Goal: Task Accomplishment & Management: Manage account settings

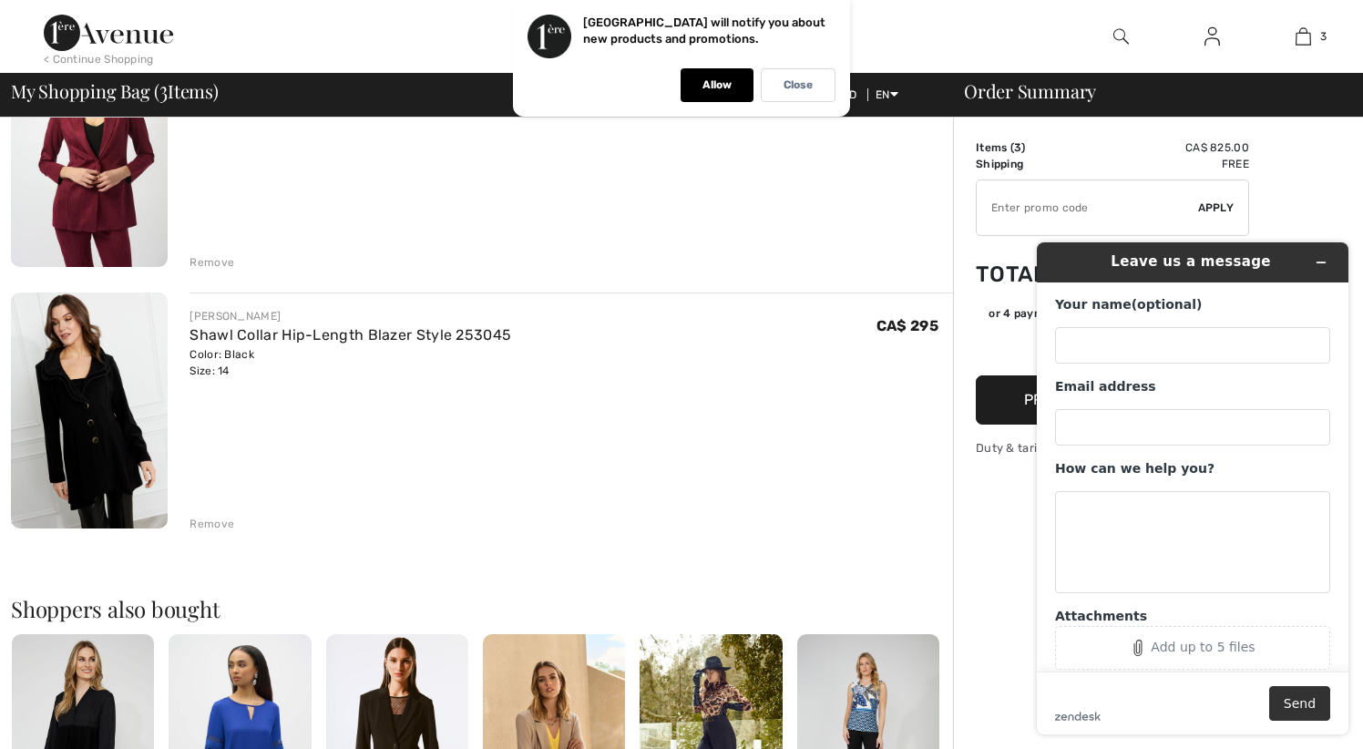
scroll to position [478, 0]
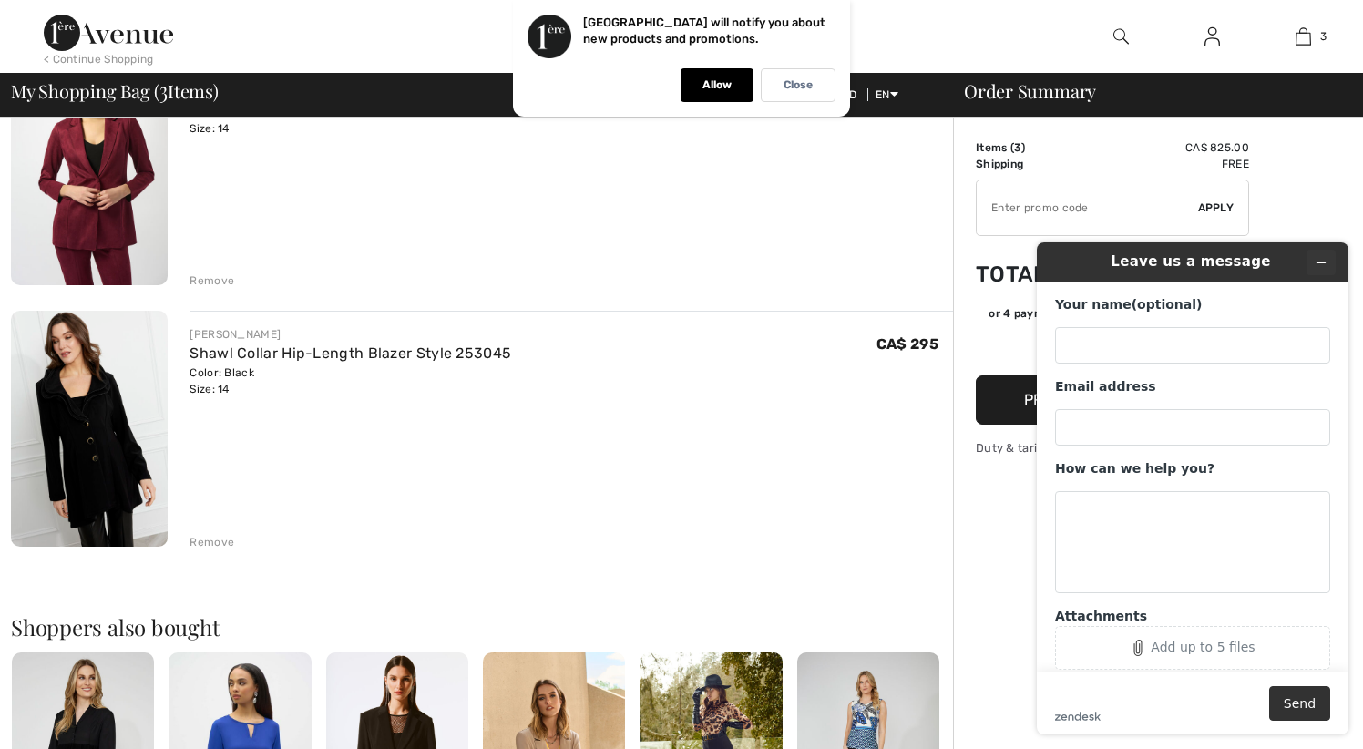
click at [1326, 261] on icon "Minimize widget" at bounding box center [1321, 262] width 13 height 13
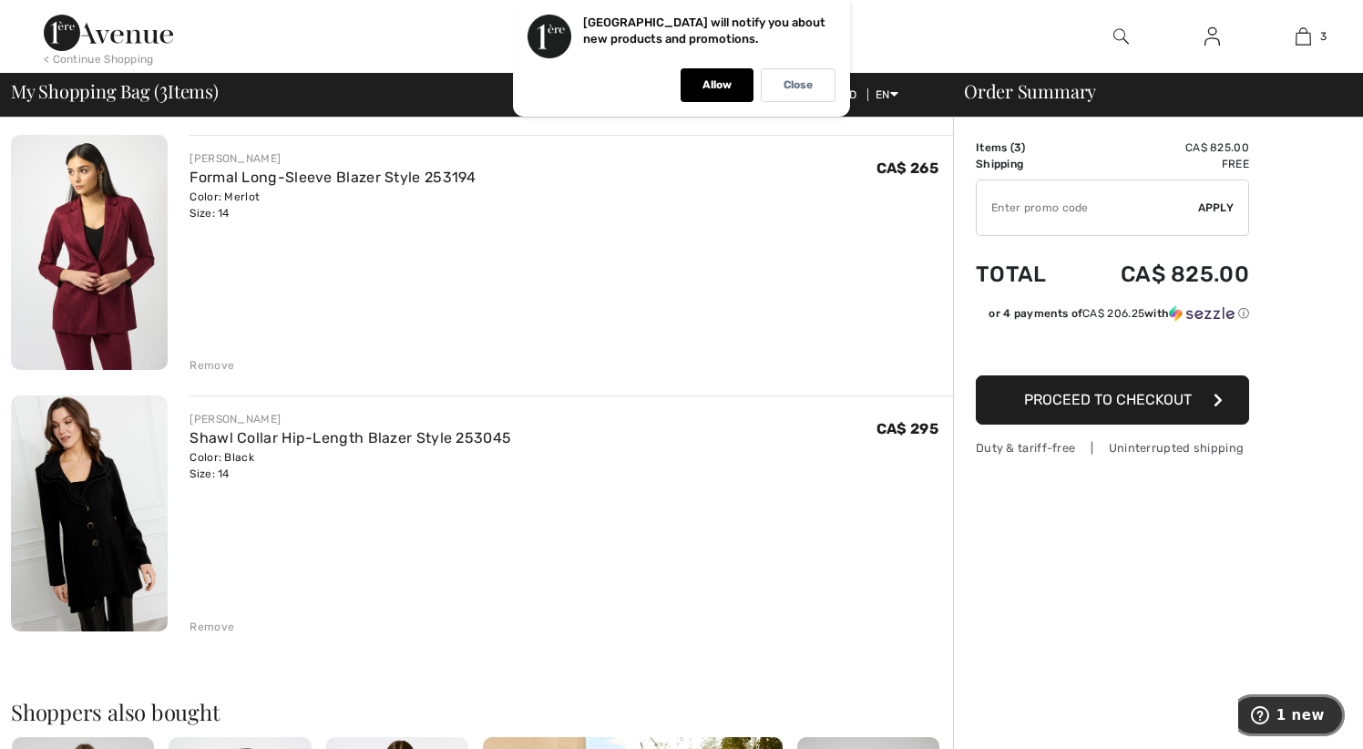
scroll to position [406, 0]
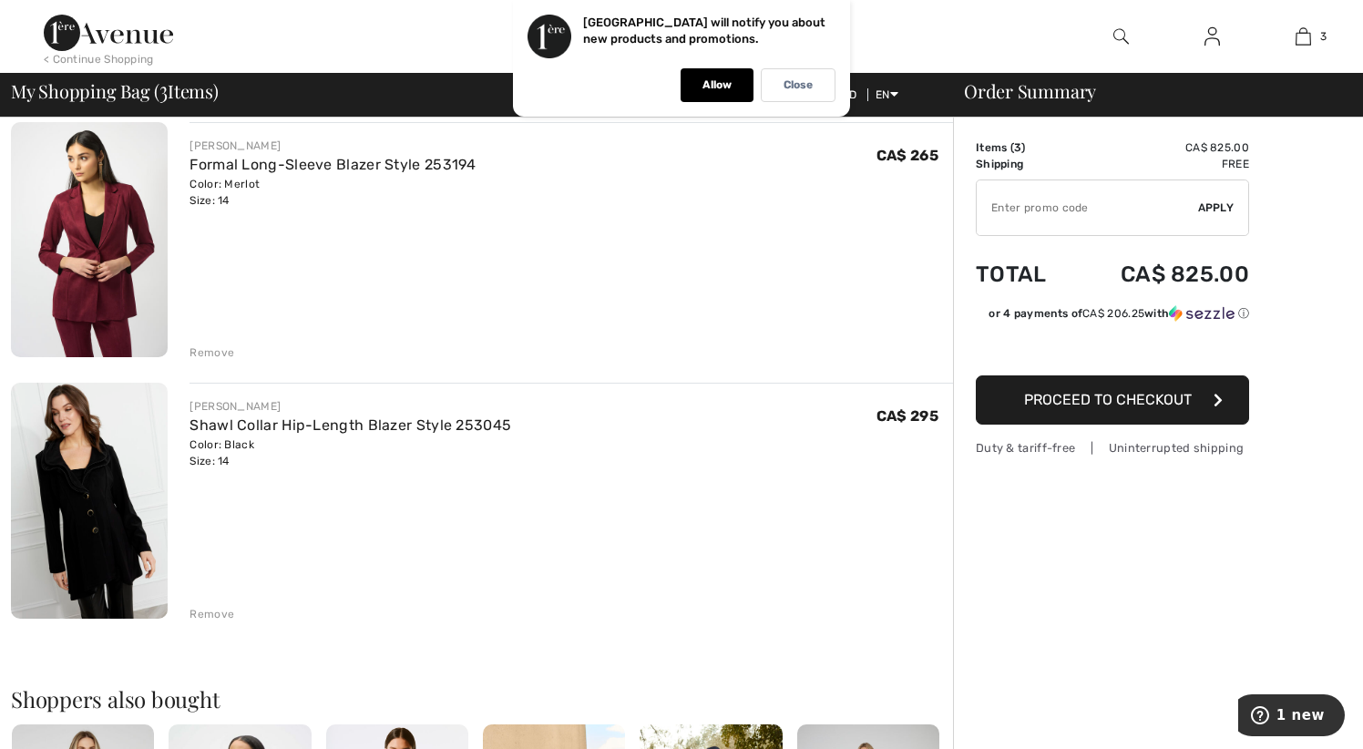
click at [218, 616] on div "Remove" at bounding box center [212, 614] width 45 height 16
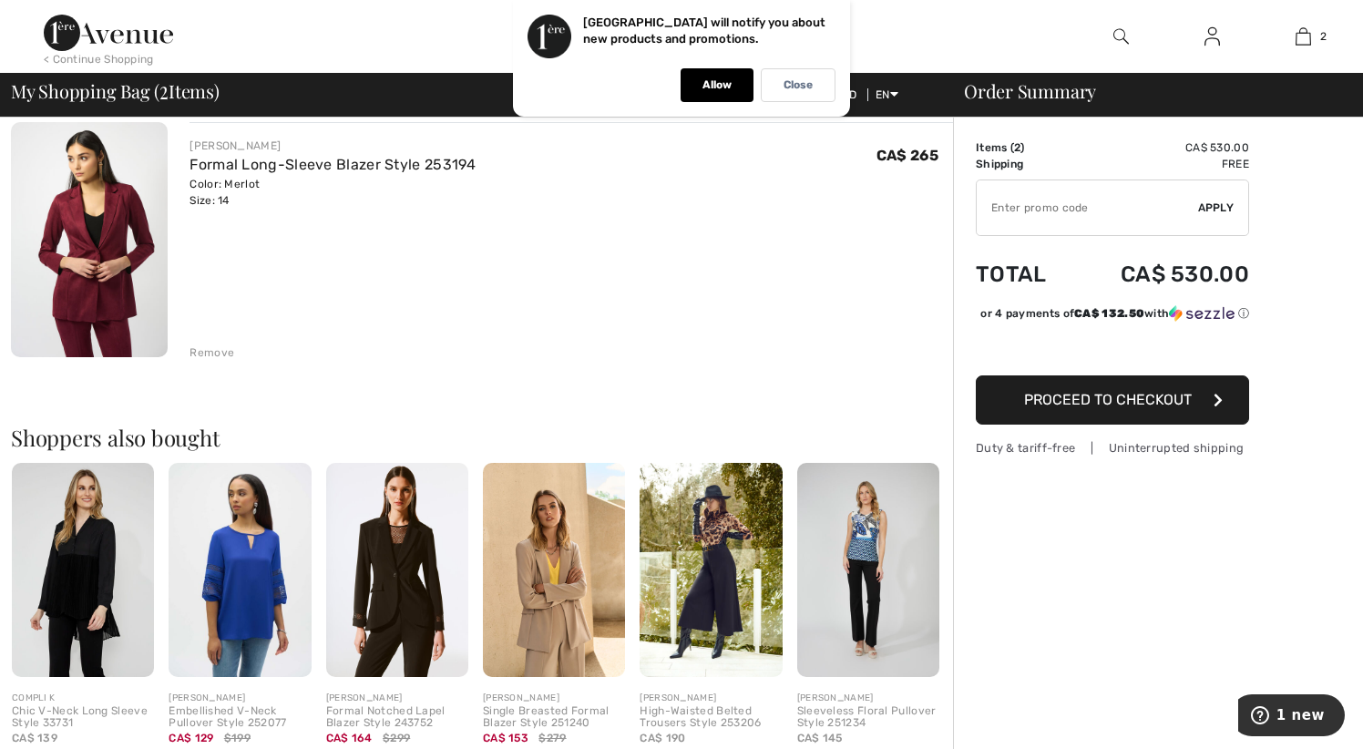
click at [1110, 408] on span "Proceed to Checkout" at bounding box center [1108, 399] width 168 height 17
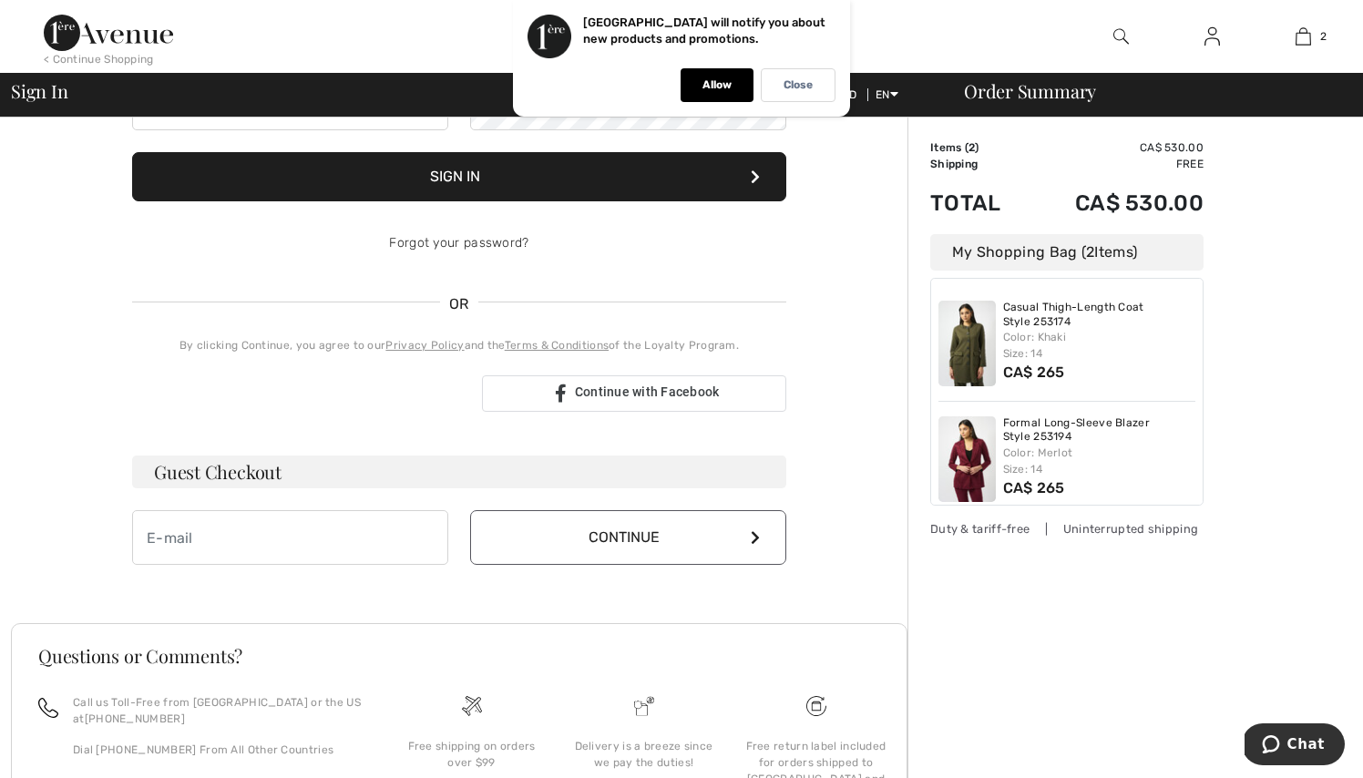
scroll to position [262, 0]
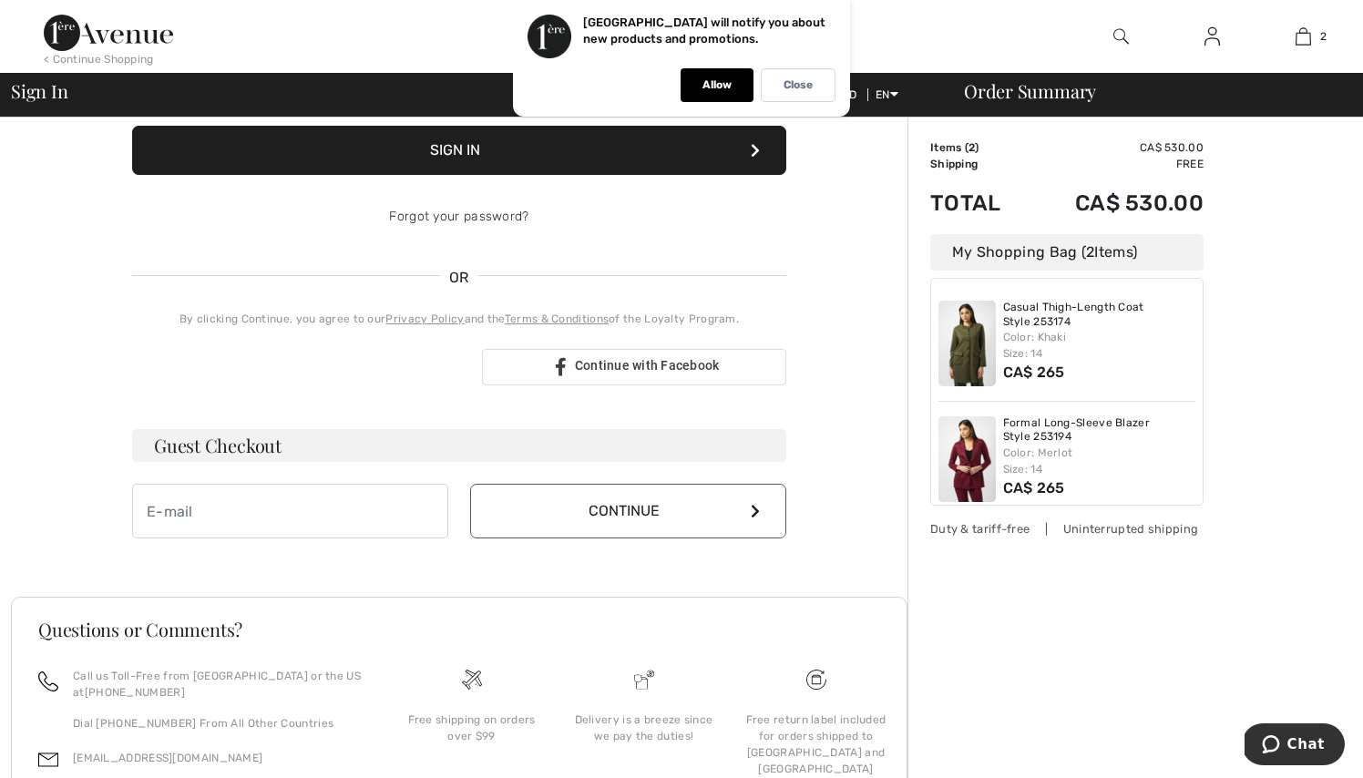
click at [1210, 41] on img at bounding box center [1212, 37] width 15 height 22
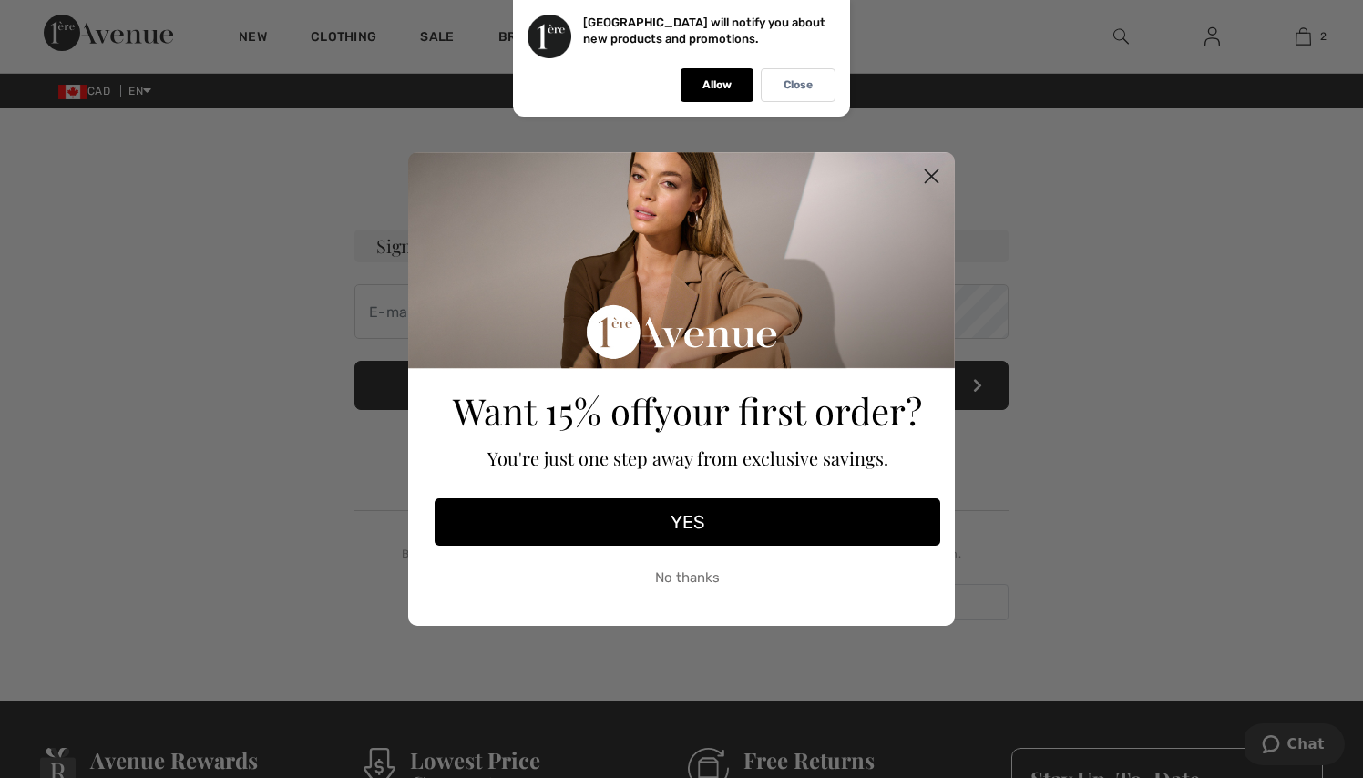
click at [930, 178] on icon "Close dialog" at bounding box center [932, 176] width 13 height 13
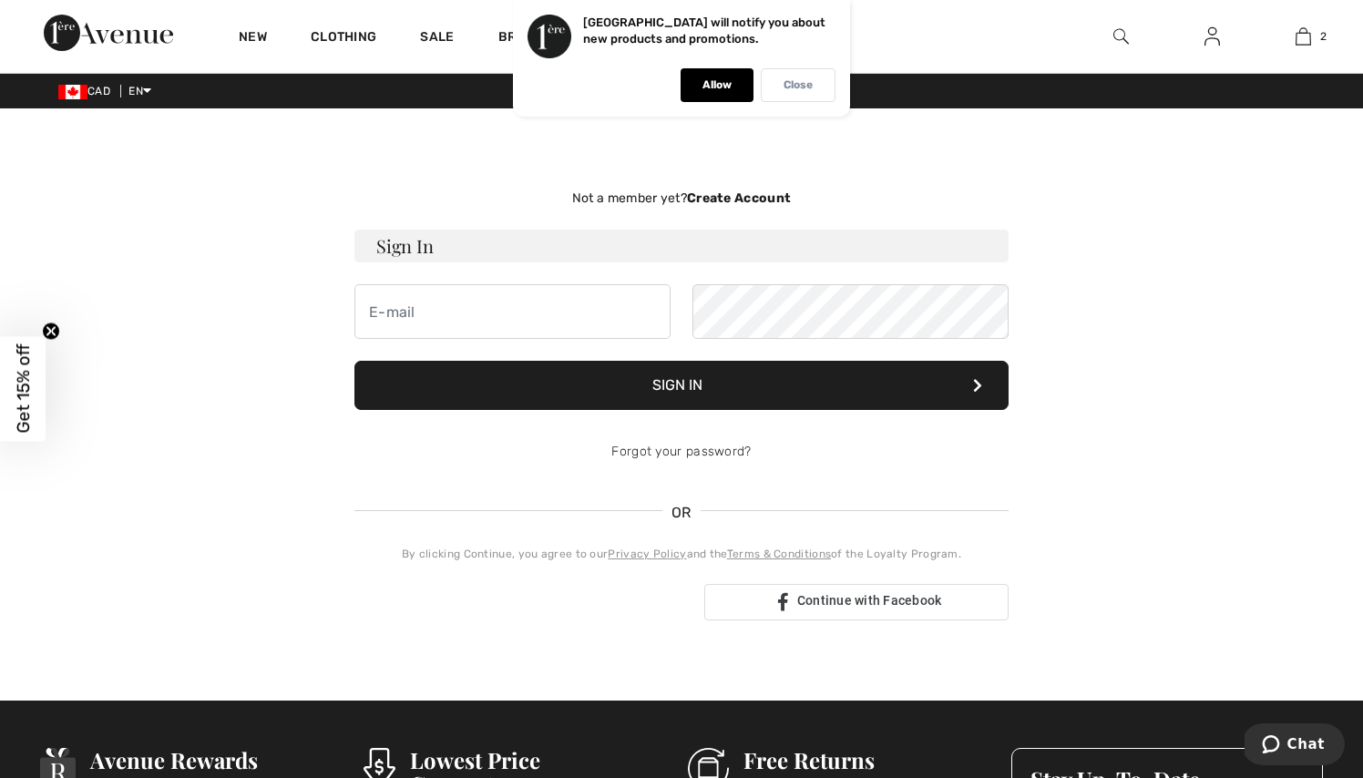
click at [808, 89] on p "Close" at bounding box center [798, 85] width 29 height 14
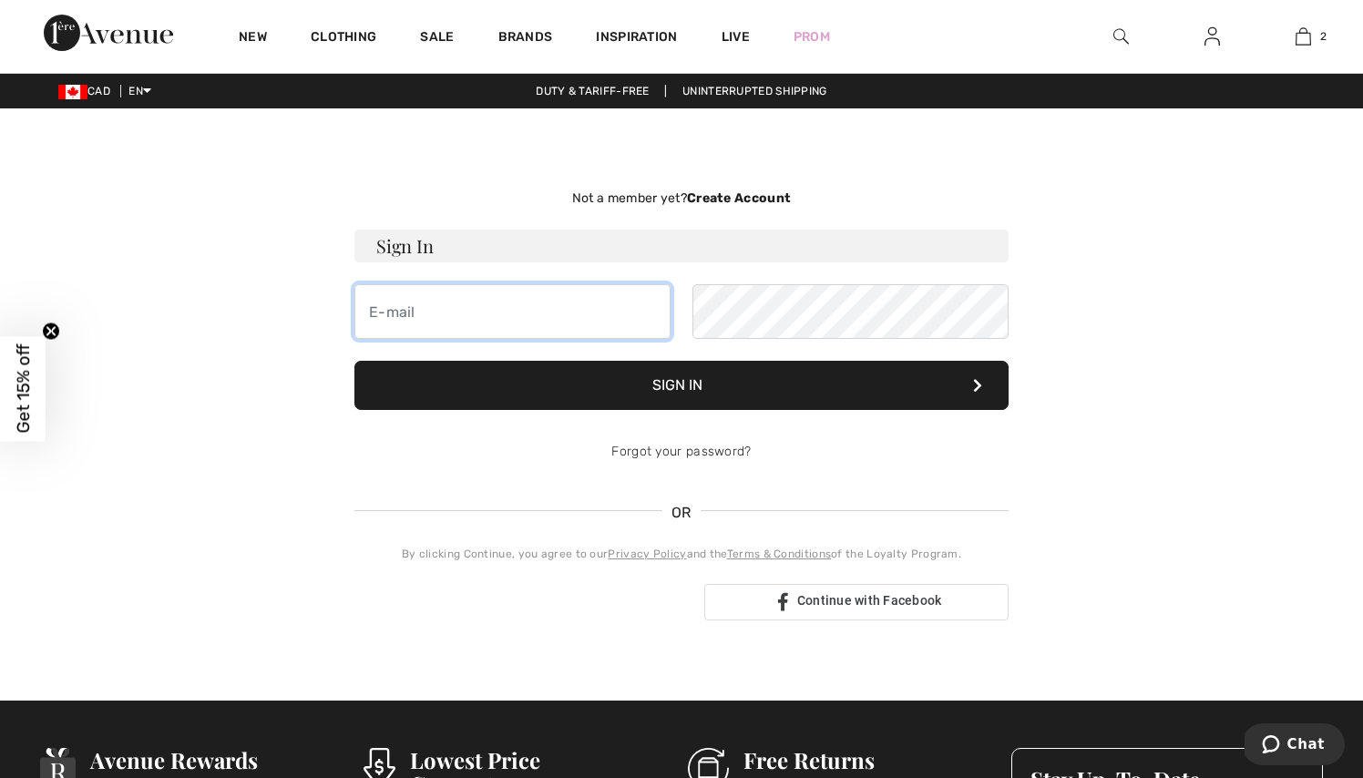
type input "leone@pineridgeholdings.ca"
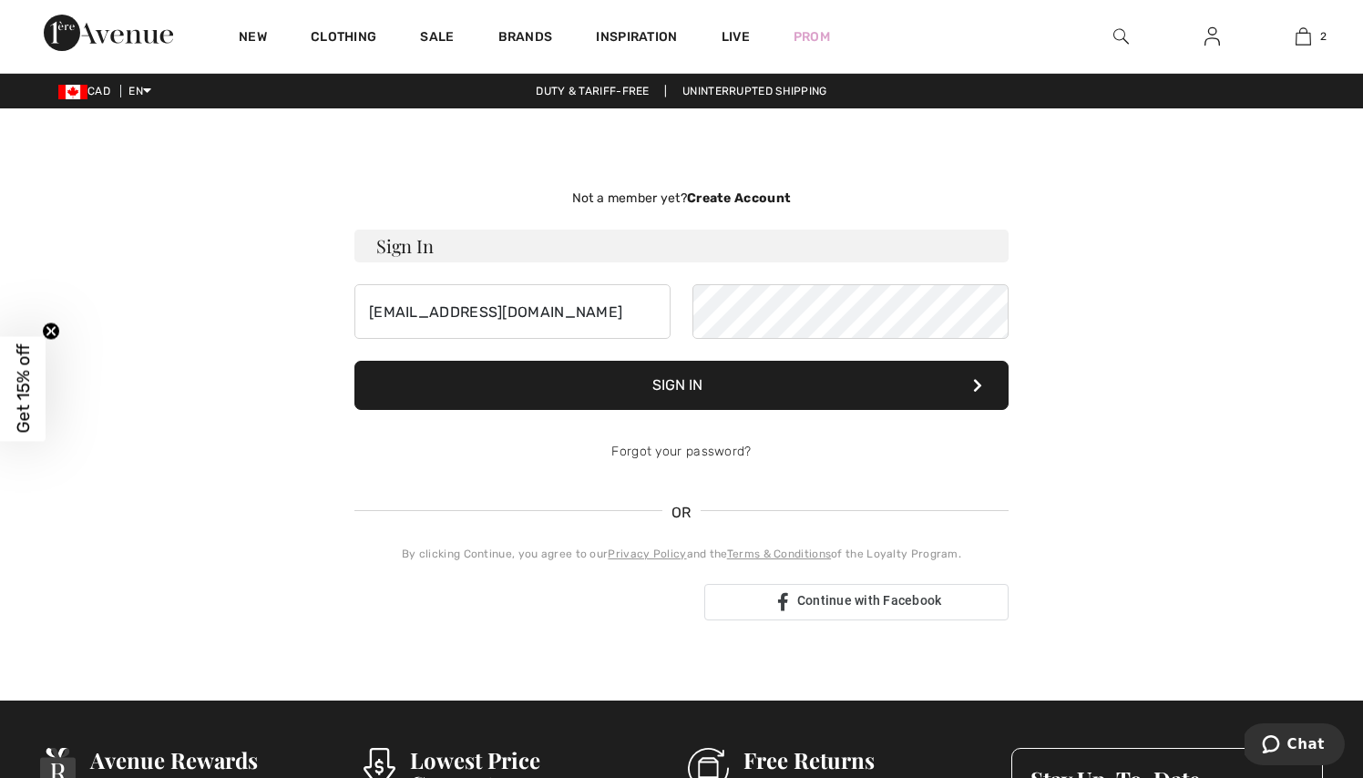
click at [1051, 355] on div "Not a member yet? Create Account Sign In leone@pineridgeholdings.ca Sign In OR" at bounding box center [682, 404] width 1254 height 505
click at [659, 452] on link "Forgot your password?" at bounding box center [681, 451] width 139 height 15
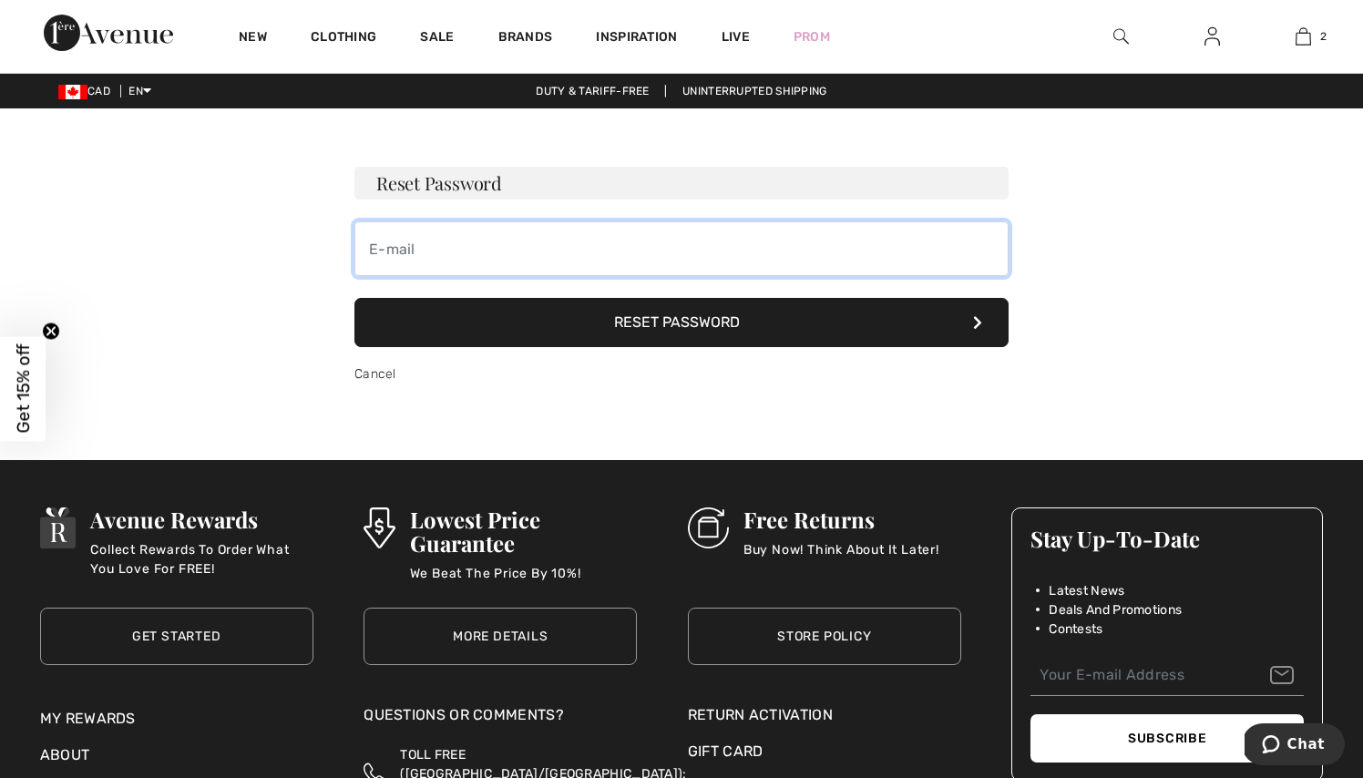
click at [512, 241] on input "email" at bounding box center [682, 248] width 654 height 55
type input "leone@pineridgeholdings.ca"
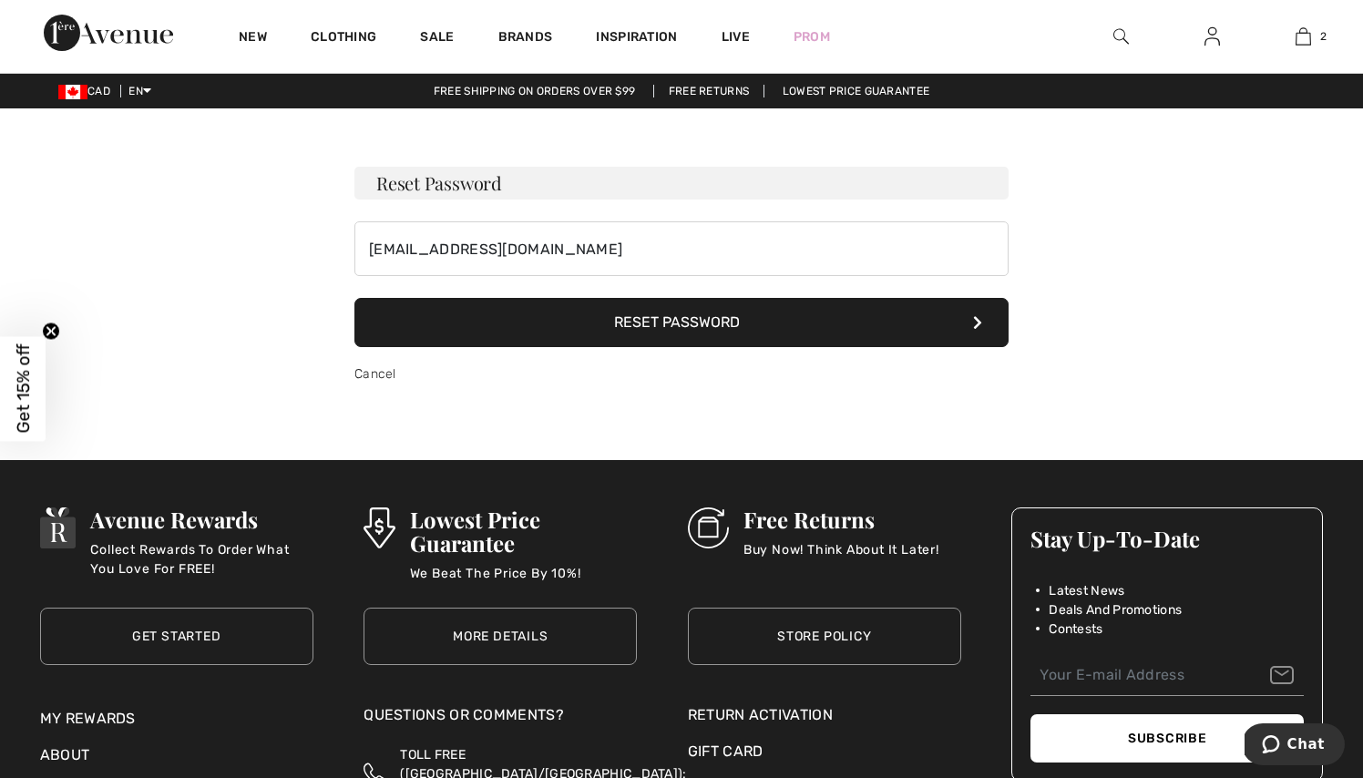
click at [628, 334] on button "Reset Password" at bounding box center [682, 322] width 654 height 49
